Goal: Task Accomplishment & Management: Manage account settings

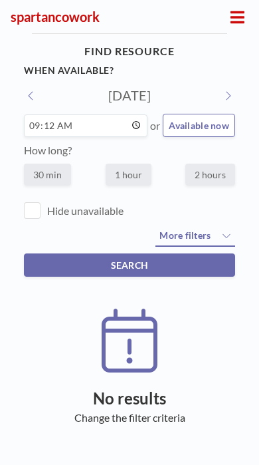
click at [235, 19] on icon at bounding box center [238, 17] width 14 height 16
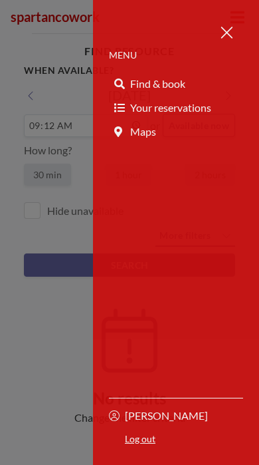
click at [126, 52] on p "MENU" at bounding box center [176, 55] width 134 height 12
click at [229, 45] on button at bounding box center [226, 32] width 33 height 33
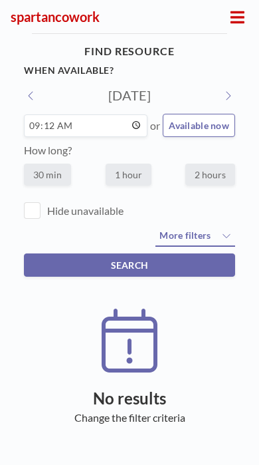
click at [239, 25] on button at bounding box center [238, 17] width 22 height 21
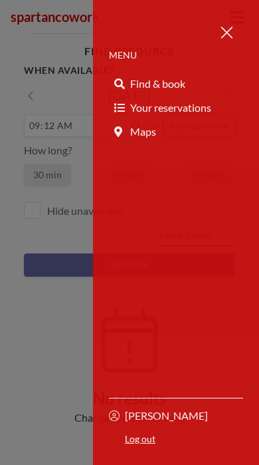
click at [53, 339] on div at bounding box center [129, 232] width 259 height 465
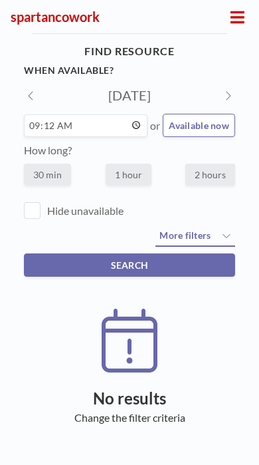
click at [28, 95] on icon at bounding box center [31, 95] width 7 height 11
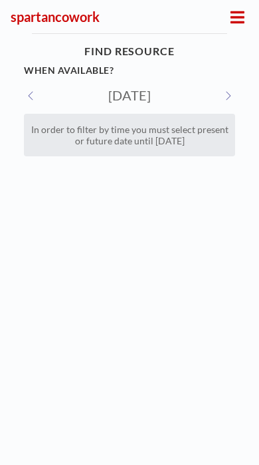
click at [36, 101] on button at bounding box center [31, 95] width 15 height 14
click at [59, 19] on h3 "spartancowork" at bounding box center [119, 17] width 216 height 17
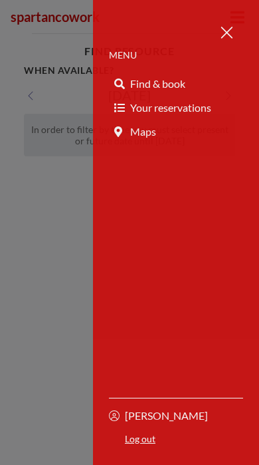
click at [242, 21] on button at bounding box center [226, 32] width 33 height 33
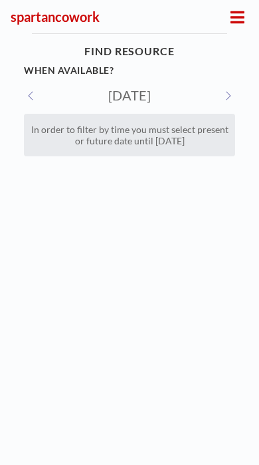
click at [233, 88] on button at bounding box center [228, 95] width 15 height 14
click at [224, 101] on button at bounding box center [228, 95] width 15 height 14
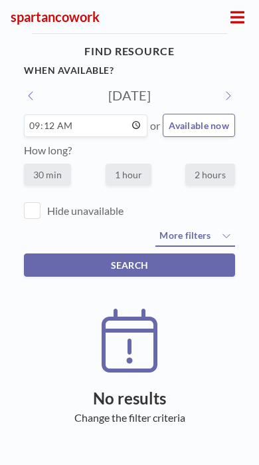
click at [232, 90] on button at bounding box center [228, 95] width 15 height 14
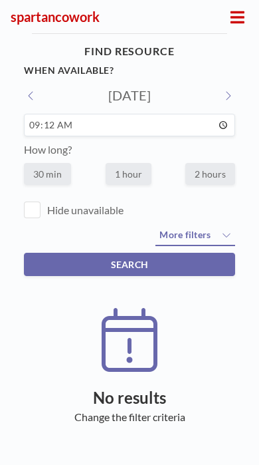
click at [233, 90] on button at bounding box center [228, 95] width 15 height 14
type input "Fri, Sep 5, 2025"
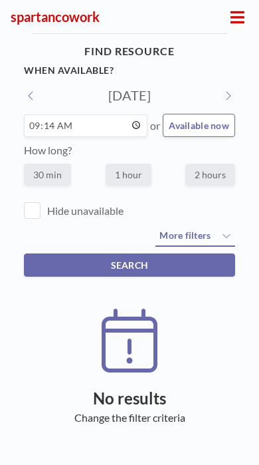
click at [237, 20] on icon at bounding box center [238, 17] width 14 height 16
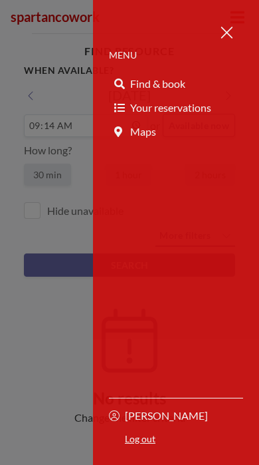
click at [149, 437] on link "Log out" at bounding box center [176, 441] width 134 height 16
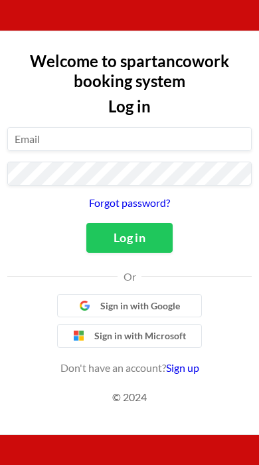
click at [200, 150] on input at bounding box center [129, 139] width 243 height 23
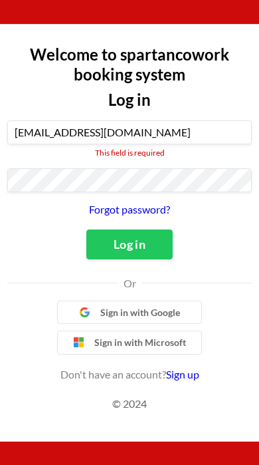
type input "care.spartancowork@gmail.com"
click at [129, 230] on button "Log in" at bounding box center [129, 245] width 86 height 30
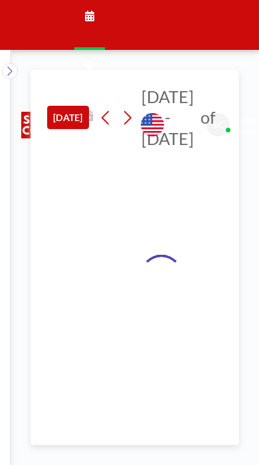
type input "Meeting Room"
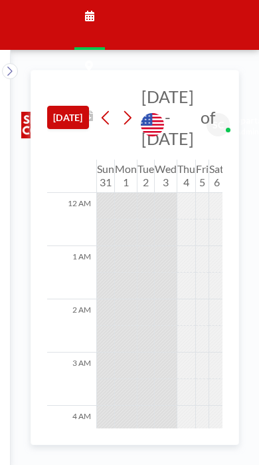
scroll to position [452, 0]
